Goal: Task Accomplishment & Management: Manage account settings

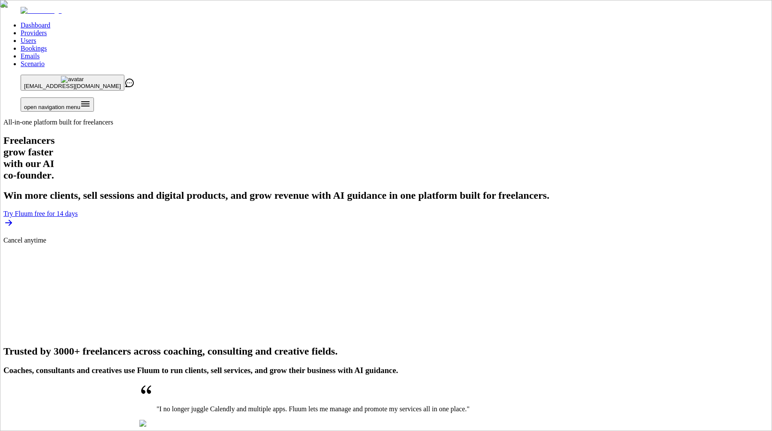
click at [47, 29] on link "Providers" at bounding box center [34, 32] width 26 height 7
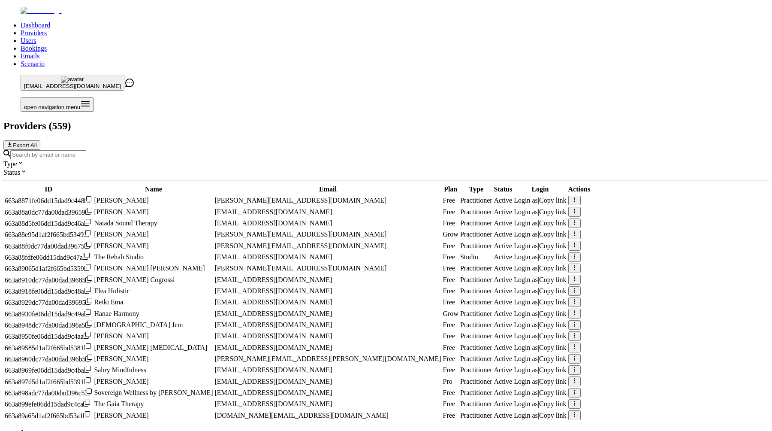
click at [86, 150] on input "Search by email or name" at bounding box center [48, 154] width 76 height 9
type input "v"
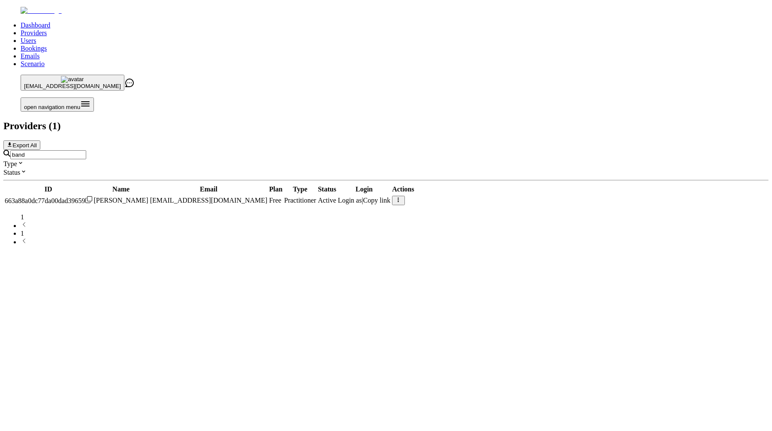
type input "band"
click at [405, 196] on button "button" at bounding box center [398, 200] width 12 height 9
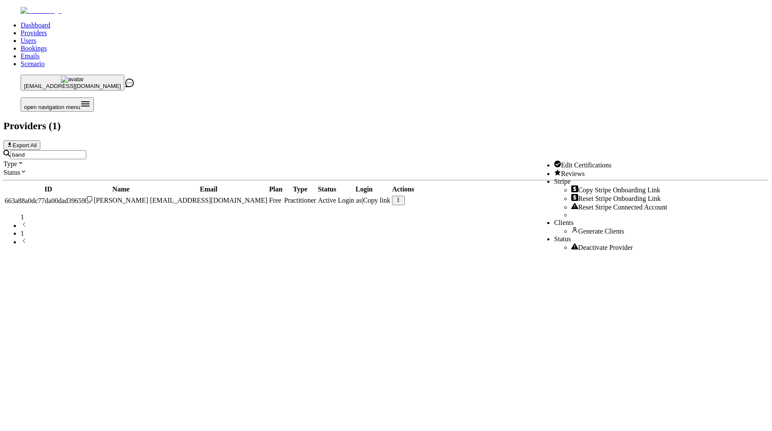
click at [585, 251] on span "Deactivate Provider" at bounding box center [605, 247] width 55 height 7
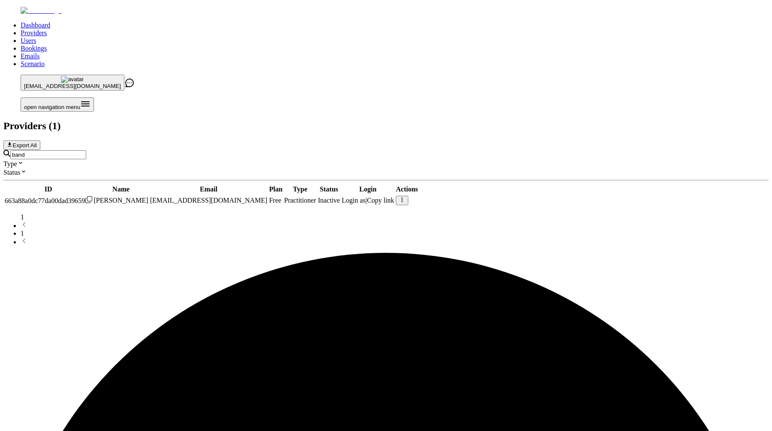
click at [691, 182] on div "Dashboard Providers Users Bookings Emails Scenario [EMAIL_ADDRESS][DOMAIN_NAME]…" at bounding box center [386, 126] width 766 height 239
